Goal: Task Accomplishment & Management: Use online tool/utility

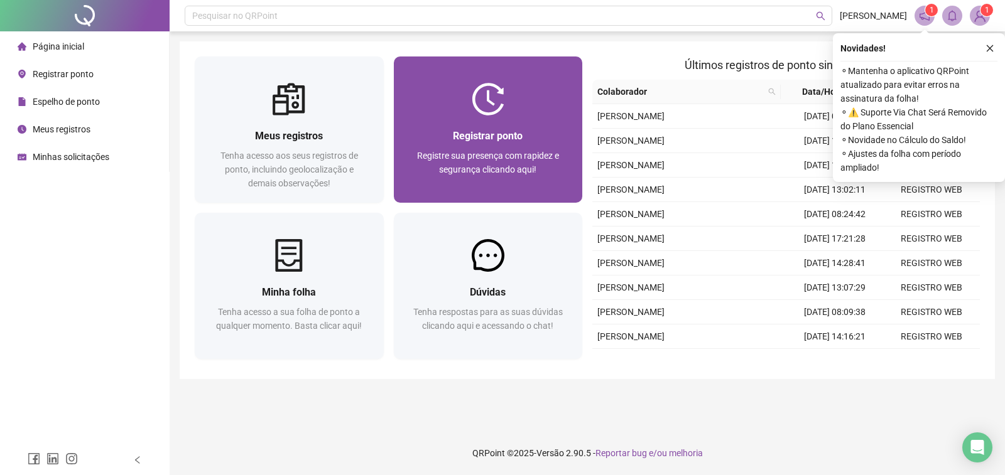
click at [467, 142] on span "Registrar ponto" at bounding box center [488, 136] width 70 height 12
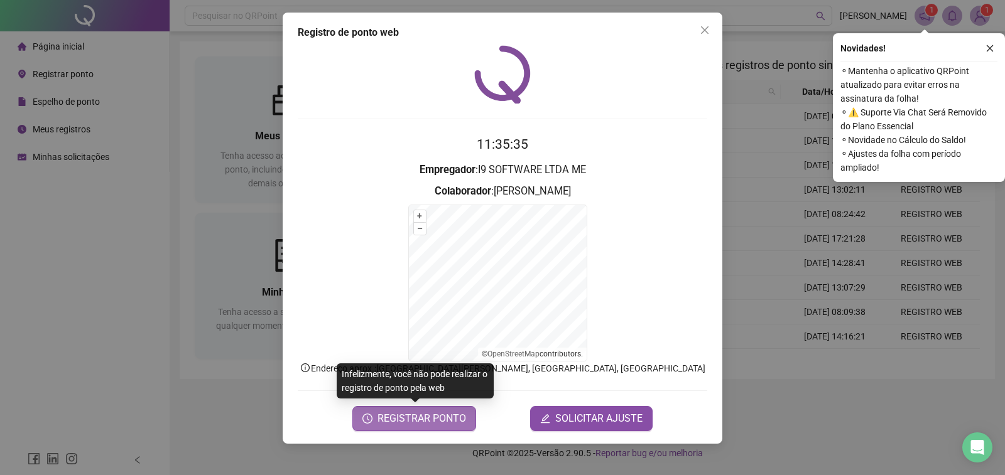
click at [403, 416] on span "REGISTRAR PONTO" at bounding box center [421, 418] width 89 height 15
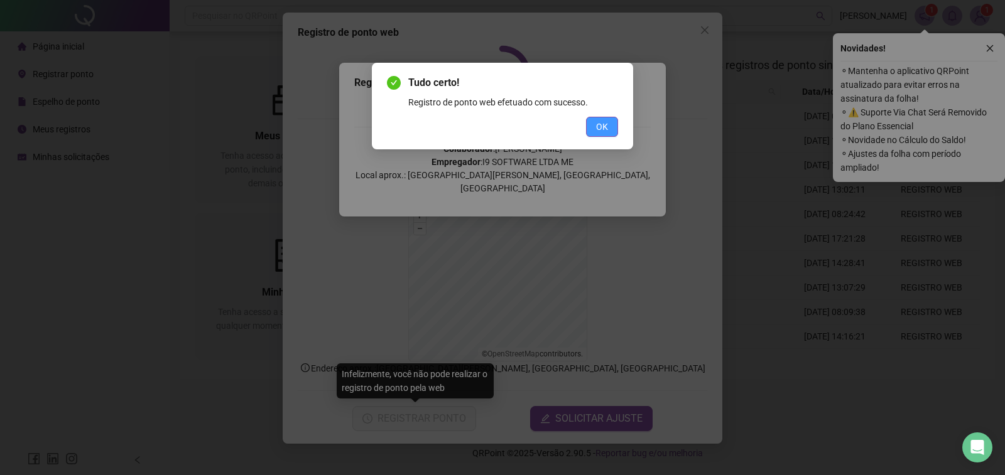
click at [600, 122] on span "OK" at bounding box center [602, 127] width 12 height 14
